Goal: Find specific page/section: Find specific page/section

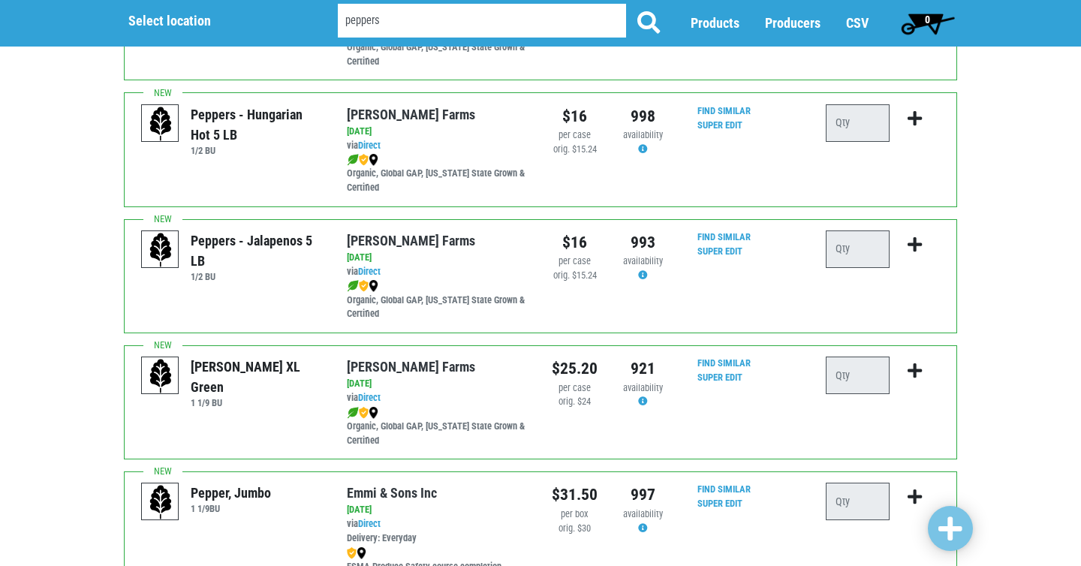
scroll to position [437, 0]
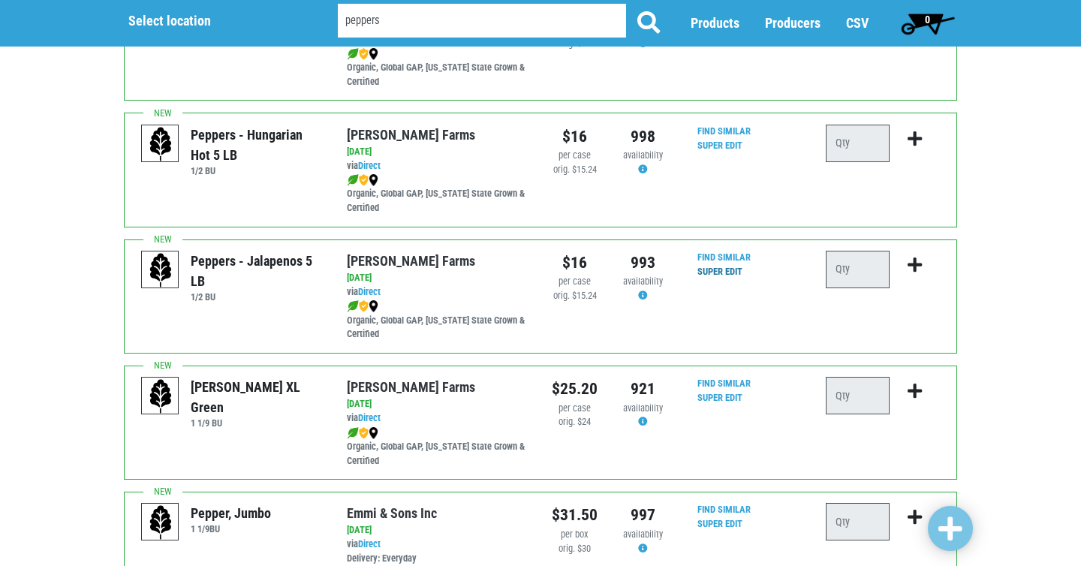
click at [732, 272] on link "Super Edit" at bounding box center [719, 271] width 45 height 11
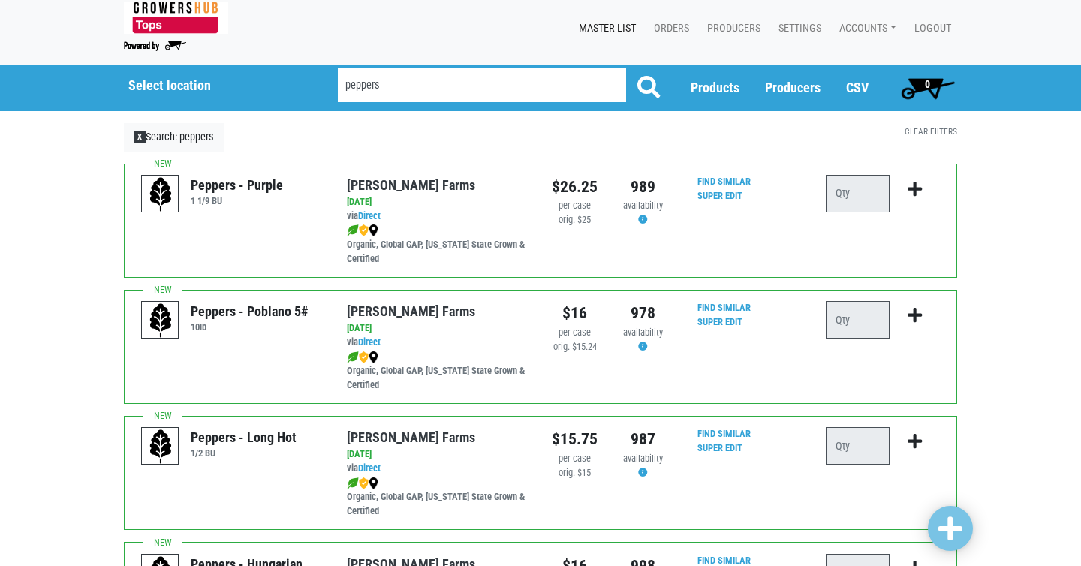
scroll to position [0, 0]
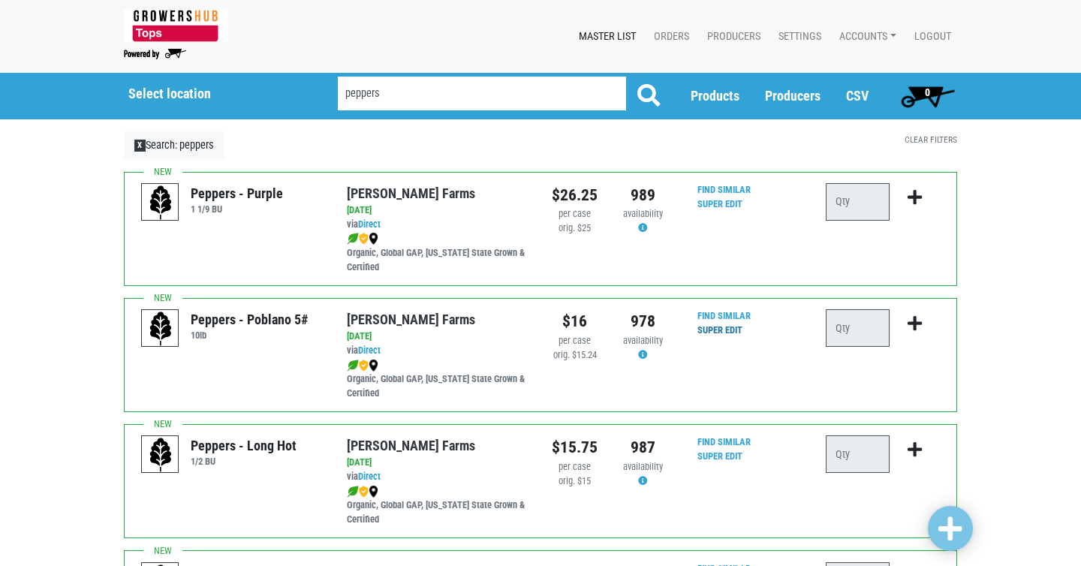
click at [721, 331] on link "Super Edit" at bounding box center [719, 329] width 45 height 11
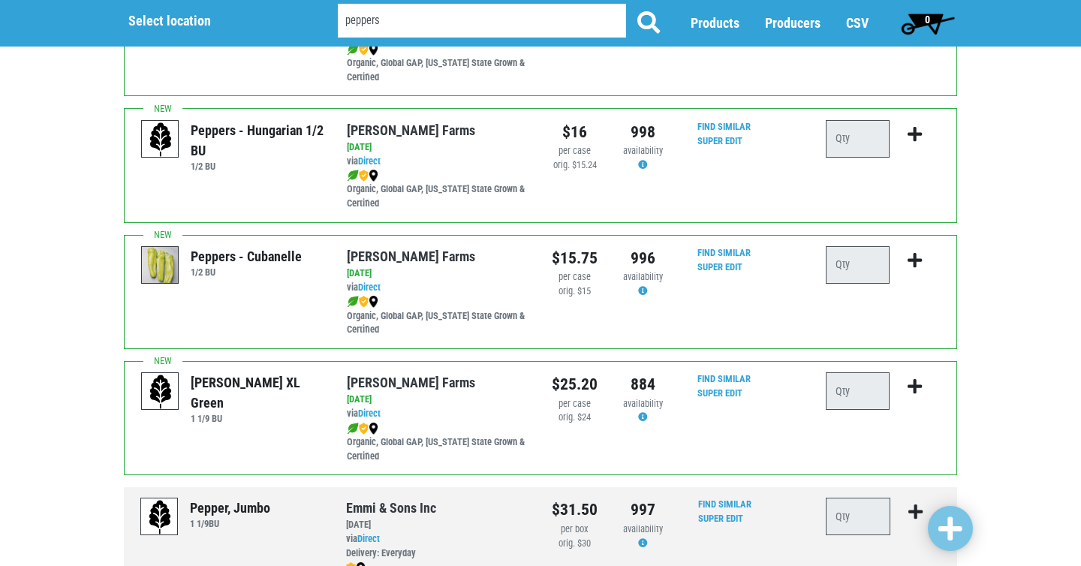
scroll to position [600, 0]
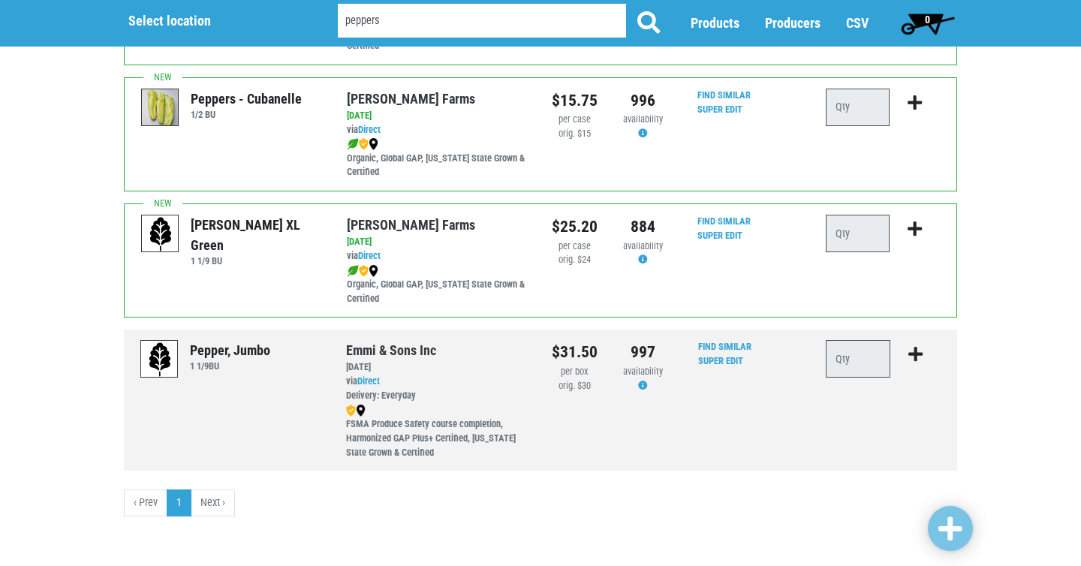
click at [77, 380] on div "Deliver To Tops Adams, 596 (10916 US-11, Adams, NY 13605, USA) Tops Airport Pla…" at bounding box center [540, 0] width 1081 height 1055
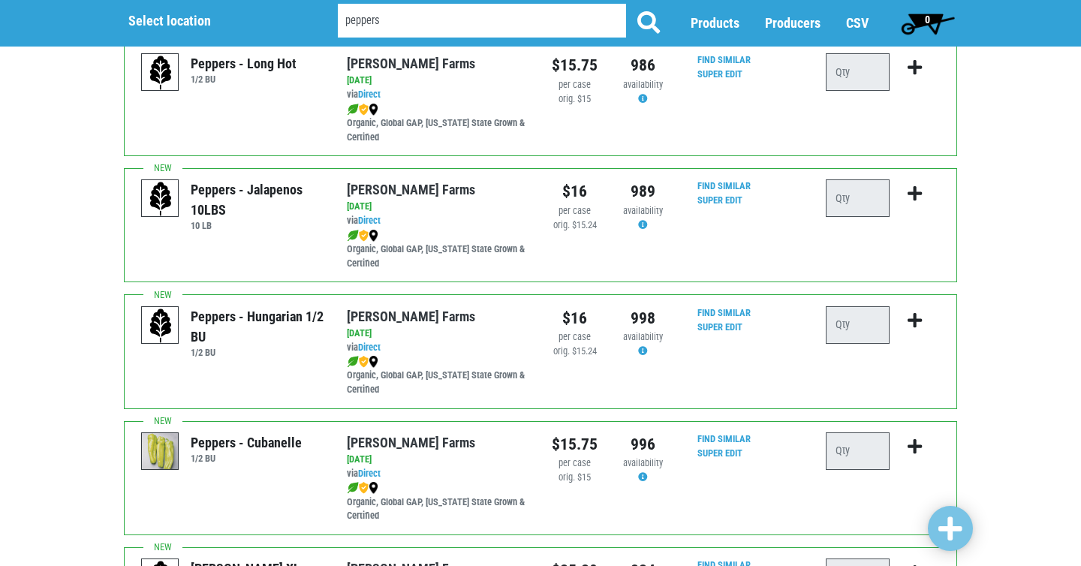
scroll to position [0, 0]
